Goal: Transaction & Acquisition: Book appointment/travel/reservation

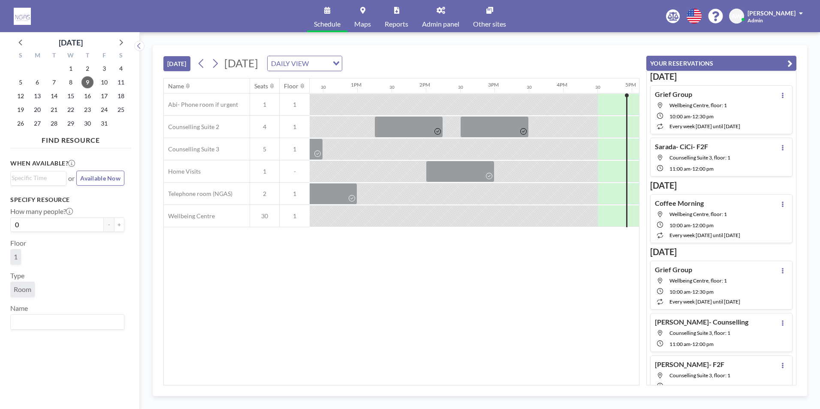
scroll to position [0, 1097]
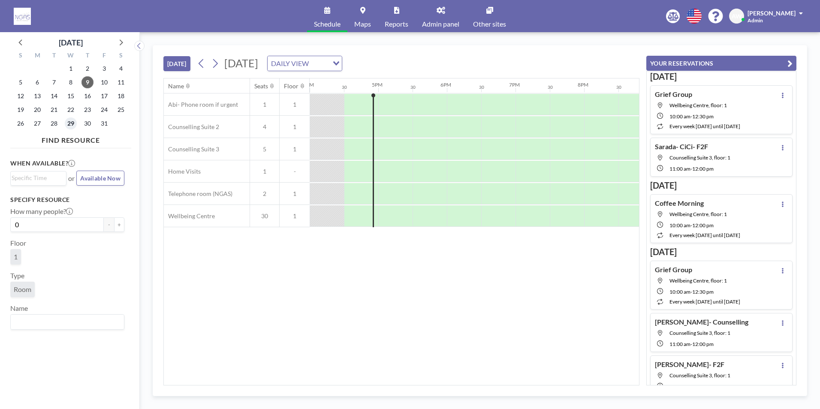
click at [70, 120] on span "29" at bounding box center [71, 123] width 12 height 12
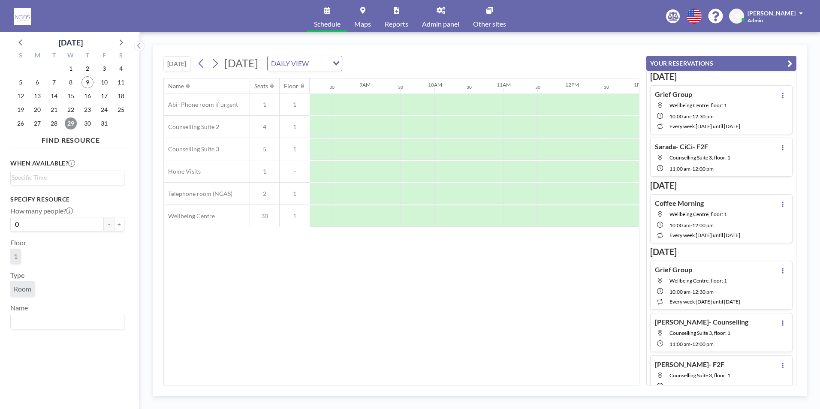
scroll to position [0, 541]
click at [435, 216] on div at bounding box center [437, 215] width 34 height 21
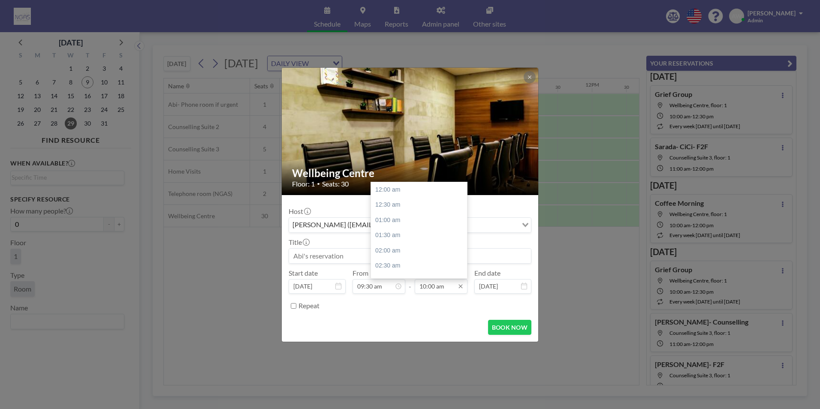
scroll to position [305, 0]
click at [386, 267] on div "12:30 pm" at bounding box center [421, 265] width 100 height 15
type input "12:30 pm"
click at [359, 258] on input at bounding box center [410, 256] width 242 height 15
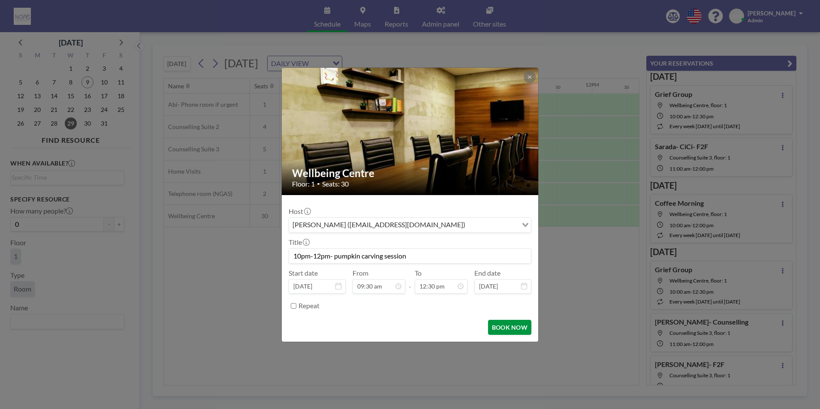
type input "10pm-12pm- pumpkin carving session"
click at [511, 331] on button "BOOK NOW" at bounding box center [509, 327] width 43 height 15
